Goal: Information Seeking & Learning: Compare options

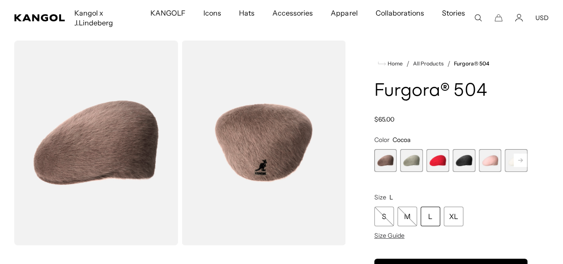
scroll to position [27, 0]
click at [513, 167] on rect at bounding box center [519, 159] width 13 height 13
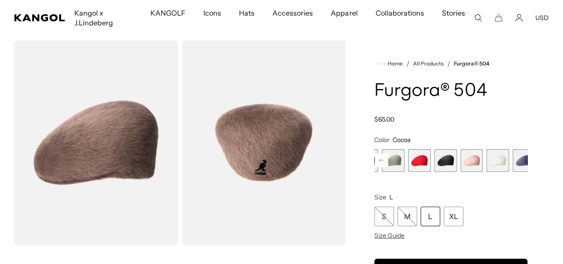
click at [486, 172] on span "6 of 7" at bounding box center [497, 160] width 23 height 23
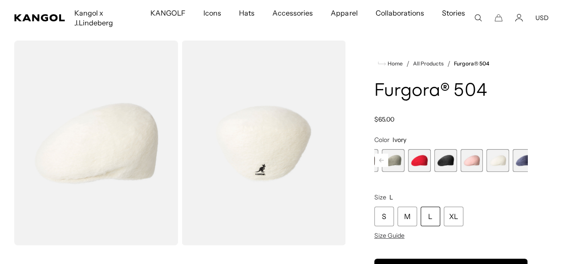
click at [93, 133] on img "Gallery Viewer" at bounding box center [96, 142] width 164 height 205
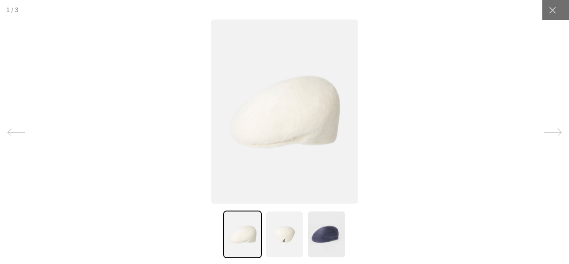
click at [544, 131] on icon at bounding box center [553, 132] width 18 height 18
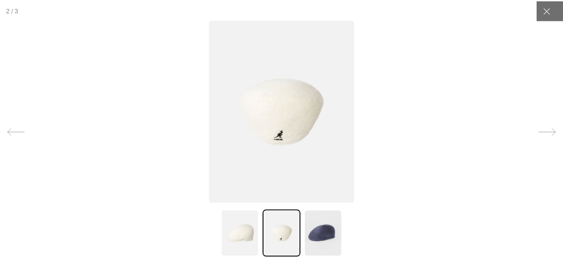
scroll to position [0, 183]
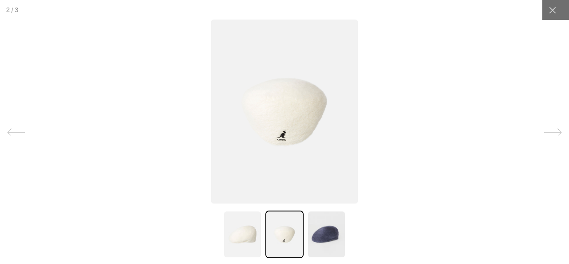
click at [548, 11] on icon at bounding box center [552, 10] width 9 height 9
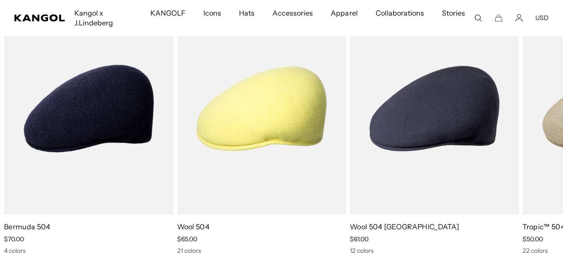
scroll to position [0, 0]
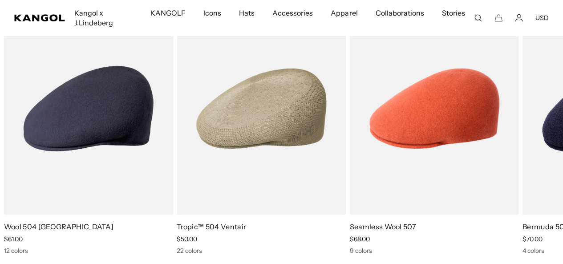
click at [0, 0] on img "3 of 5" at bounding box center [0, 0] width 0 height 0
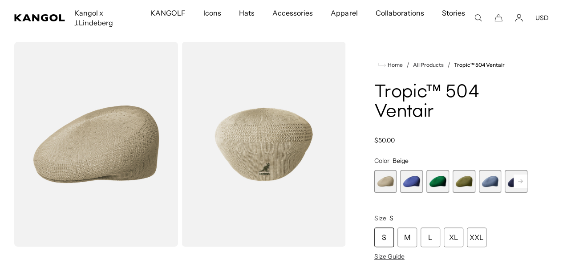
click at [513, 177] on rect at bounding box center [519, 180] width 13 height 13
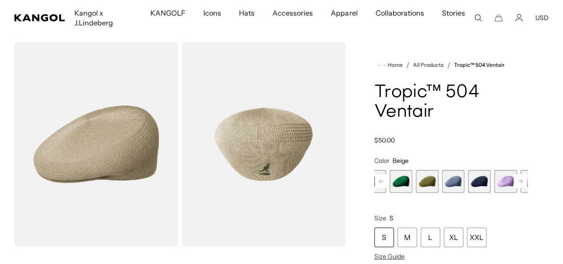
click at [513, 177] on rect at bounding box center [519, 180] width 13 height 13
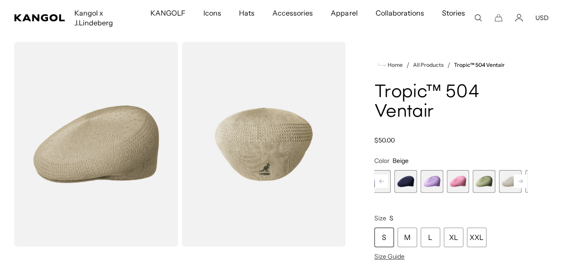
click at [513, 177] on rect at bounding box center [519, 180] width 13 height 13
click at [480, 180] on span "10 of 22" at bounding box center [491, 181] width 23 height 23
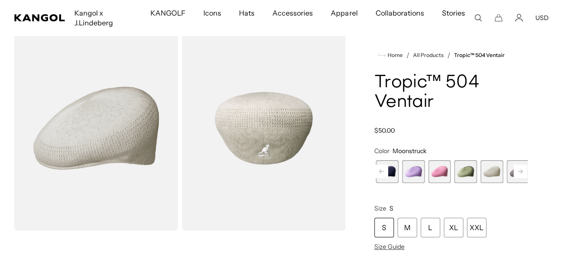
scroll to position [0, 183]
click at [513, 172] on rect at bounding box center [519, 171] width 13 height 13
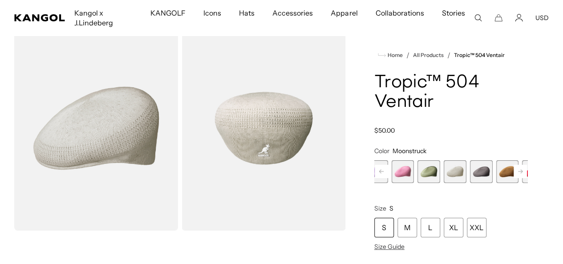
click at [513, 172] on rect at bounding box center [519, 171] width 13 height 13
click at [519, 170] on span "15 of 22" at bounding box center [530, 171] width 23 height 23
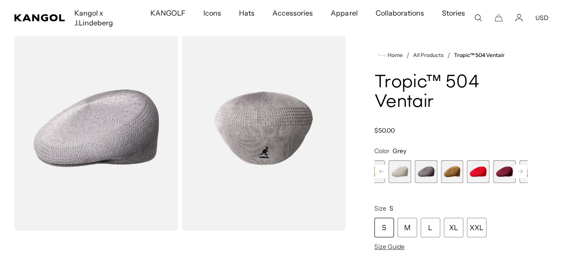
click at [513, 165] on rect at bounding box center [519, 171] width 13 height 13
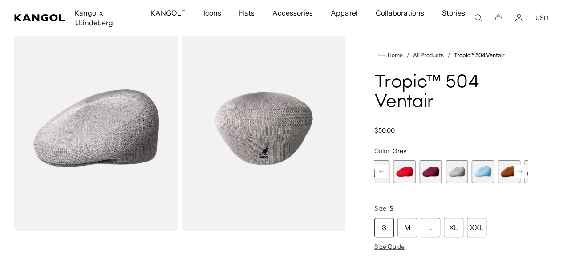
click at [513, 165] on rect at bounding box center [519, 171] width 13 height 13
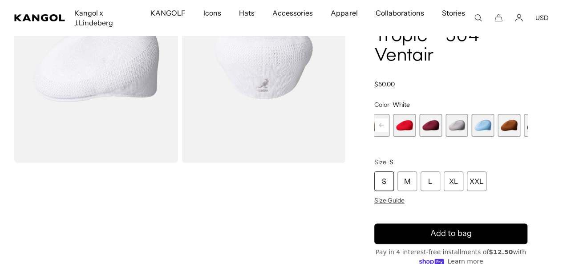
scroll to position [93, 0]
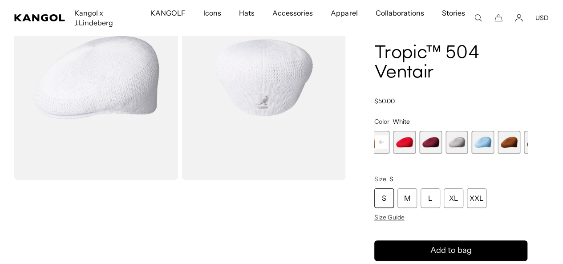
click at [388, 135] on rect at bounding box center [380, 141] width 13 height 13
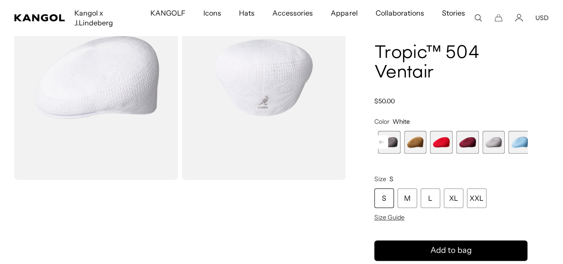
click at [388, 135] on rect at bounding box center [380, 141] width 13 height 13
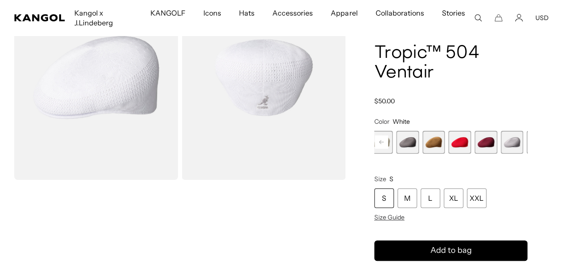
click at [388, 135] on rect at bounding box center [380, 141] width 13 height 13
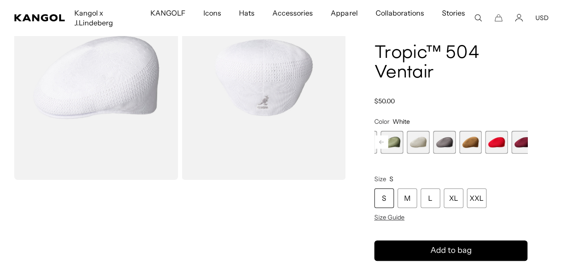
click at [388, 135] on rect at bounding box center [380, 141] width 13 height 13
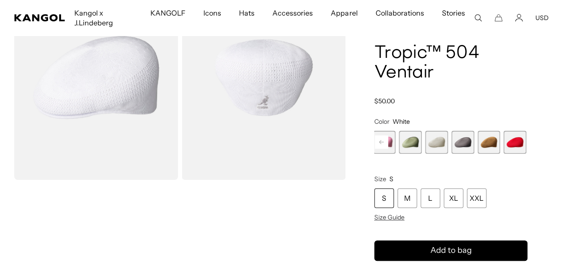
click at [388, 135] on rect at bounding box center [380, 141] width 13 height 13
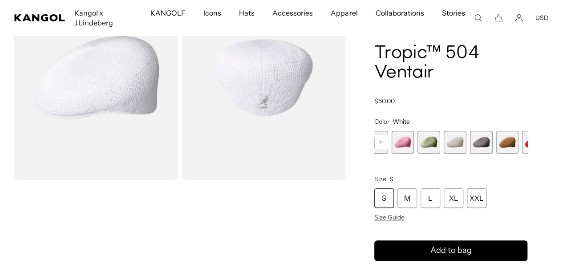
click at [388, 135] on rect at bounding box center [380, 141] width 13 height 13
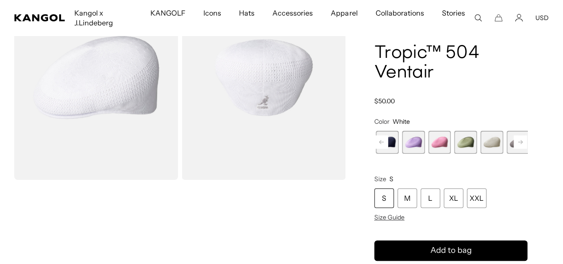
click at [480, 131] on span "10 of 22" at bounding box center [491, 142] width 23 height 23
